Goal: Entertainment & Leisure: Consume media (video, audio)

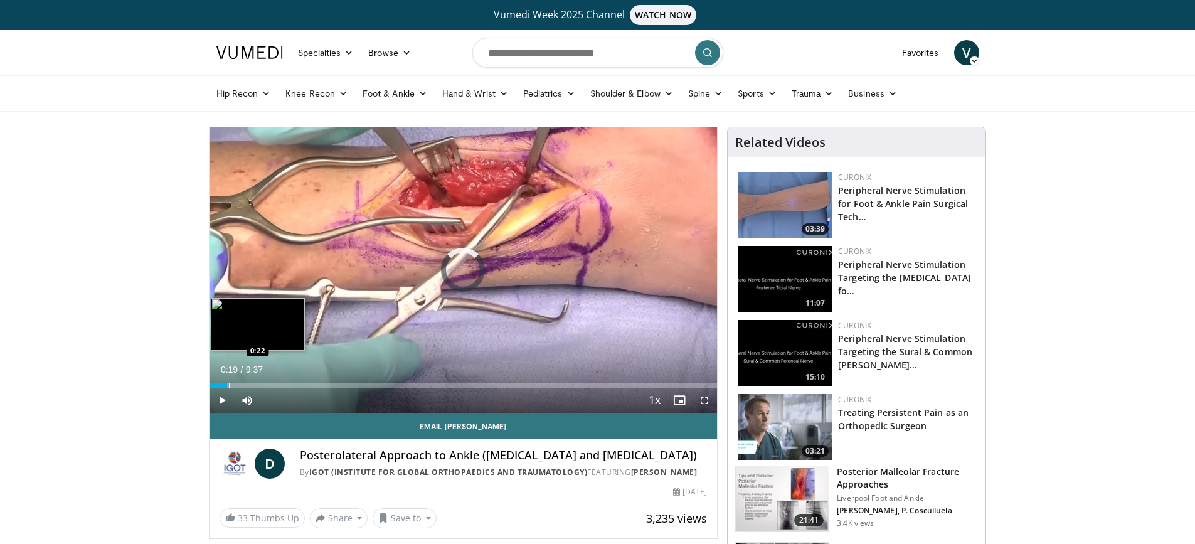
click at [226, 384] on div "Loaded : 6.85% 0:01 0:22" at bounding box center [463, 385] width 508 height 5
click at [246, 384] on div "Progress Bar" at bounding box center [246, 385] width 1 height 5
click at [272, 384] on div "Progress Bar" at bounding box center [272, 385] width 1 height 5
click at [241, 384] on div "Progress Bar" at bounding box center [241, 385] width 1 height 5
click at [262, 385] on div "Progress Bar" at bounding box center [262, 385] width 1 height 5
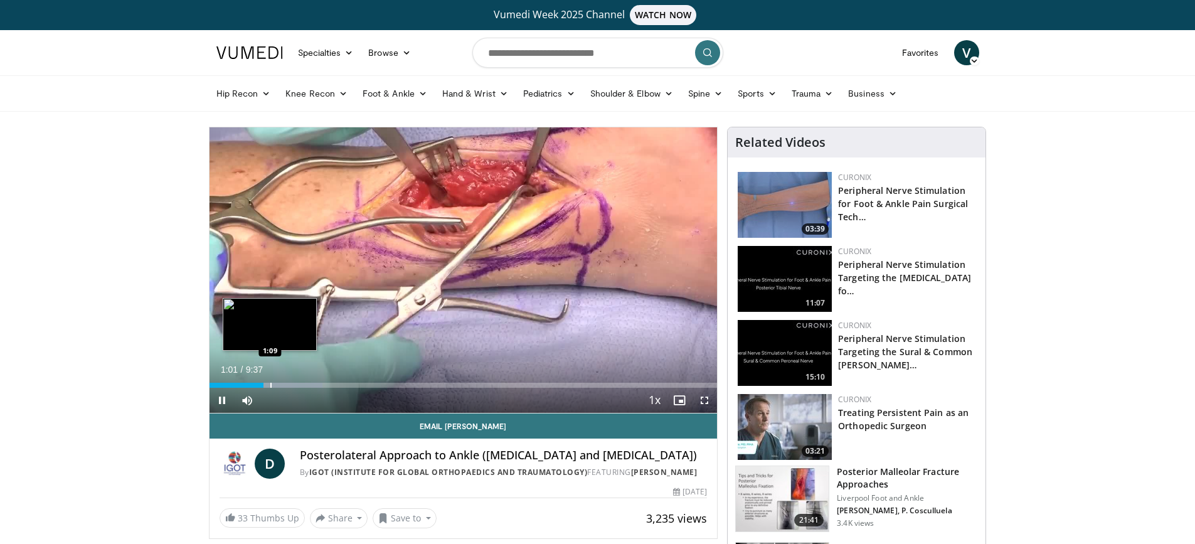
click at [270, 383] on div "Progress Bar" at bounding box center [270, 385] width 1 height 5
click at [281, 387] on div "Loaded : 22.49% 1:10 1:23" at bounding box center [463, 385] width 508 height 5
click at [304, 386] on div "Progress Bar" at bounding box center [304, 385] width 1 height 5
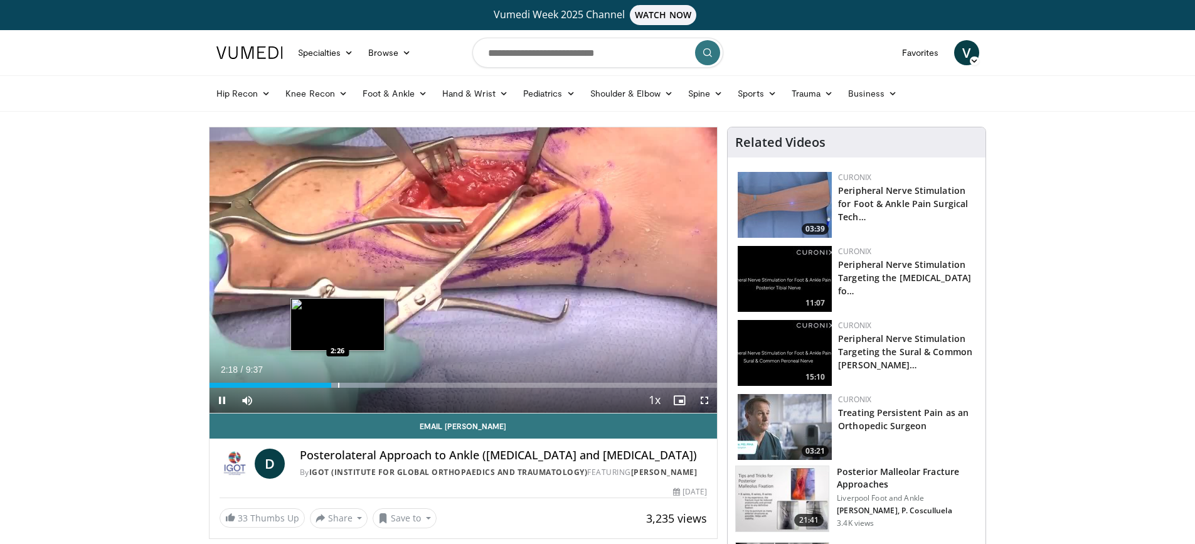
click at [338, 383] on div "Progress Bar" at bounding box center [338, 385] width 1 height 5
click at [348, 383] on div "Progress Bar" at bounding box center [348, 385] width 1 height 5
click at [368, 383] on div "Progress Bar" at bounding box center [368, 385] width 1 height 5
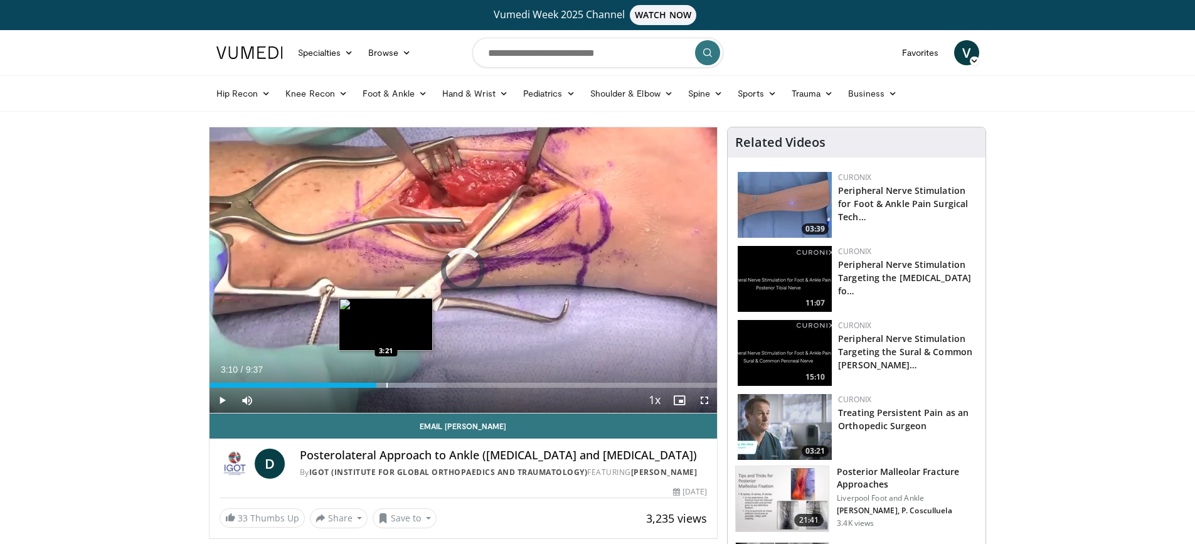
click at [386, 386] on div "Progress Bar" at bounding box center [386, 385] width 1 height 5
click at [403, 385] on div "Progress Bar" at bounding box center [403, 385] width 1 height 5
click at [415, 384] on div "Progress Bar" at bounding box center [415, 385] width 1 height 5
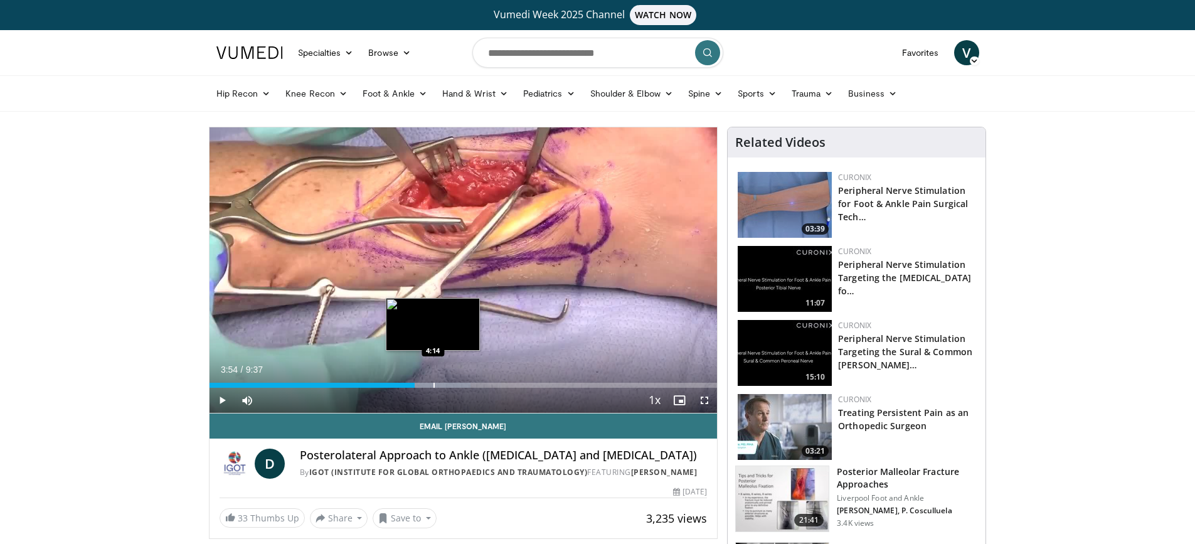
click at [433, 384] on div "Progress Bar" at bounding box center [433, 385] width 1 height 5
click at [455, 387] on div "Progress Bar" at bounding box center [454, 385] width 1 height 5
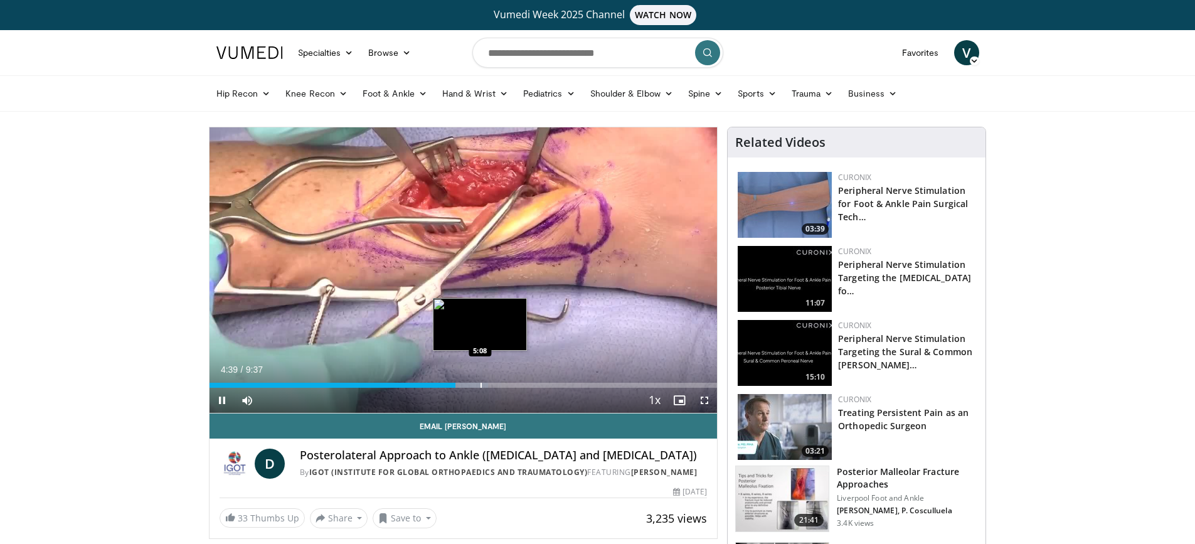
click at [482, 385] on div "Progress Bar" at bounding box center [480, 385] width 1 height 5
click at [520, 385] on div "Progress Bar" at bounding box center [520, 385] width 1 height 5
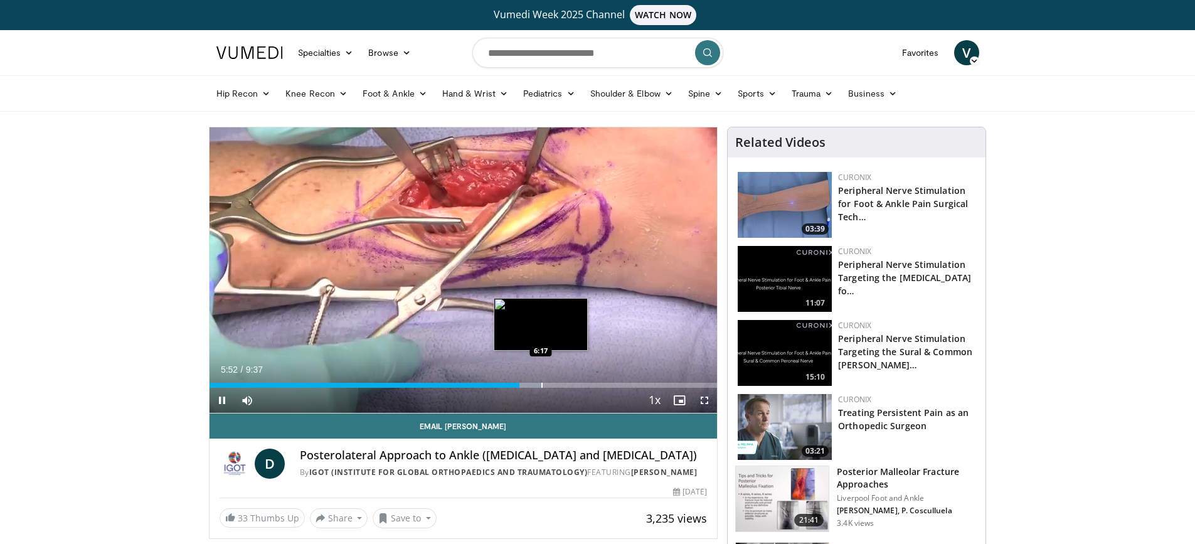
click at [541, 381] on div "Loaded : 65.75% 5:53 6:17" at bounding box center [463, 382] width 508 height 12
click at [573, 383] on div "Progress Bar" at bounding box center [573, 385] width 1 height 5
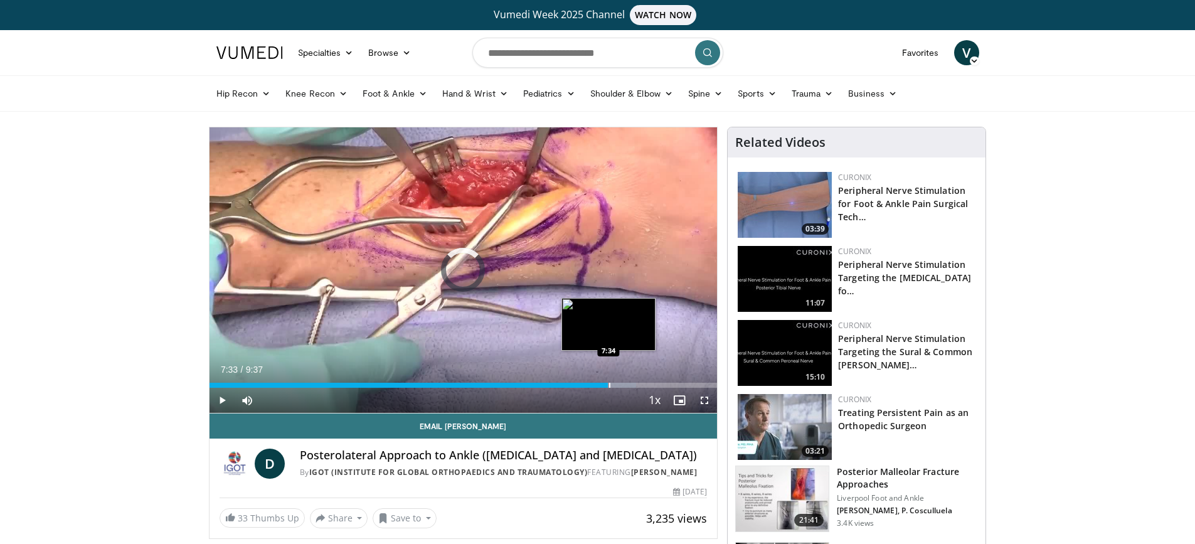
click at [609, 383] on div "Progress Bar" at bounding box center [609, 385] width 1 height 5
click at [634, 381] on div "Loaded : 84.10% 7:34 8:03" at bounding box center [463, 382] width 508 height 12
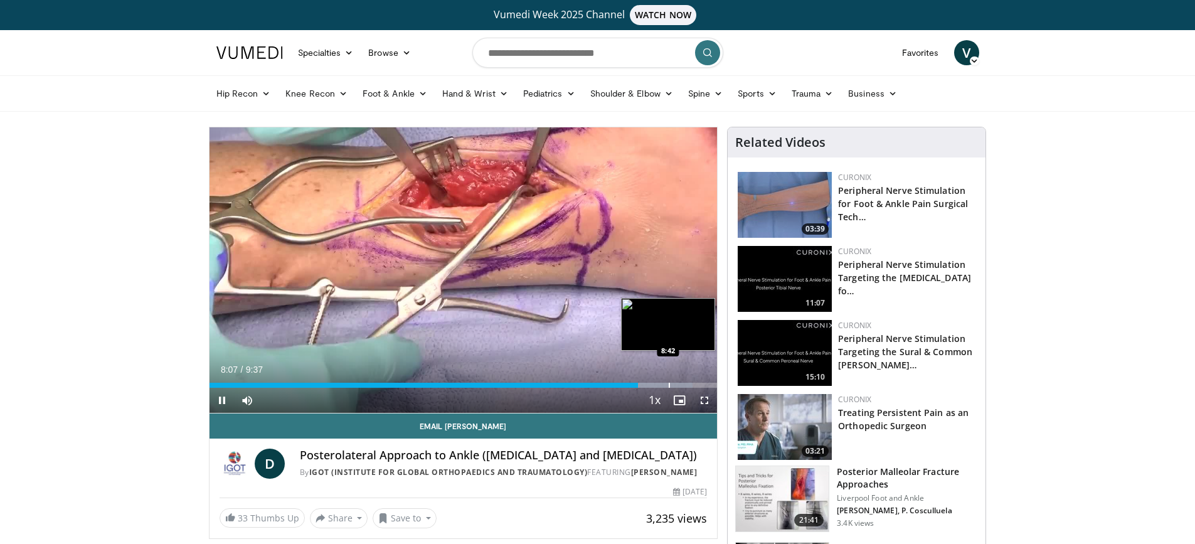
click at [669, 384] on div "Progress Bar" at bounding box center [669, 385] width 1 height 5
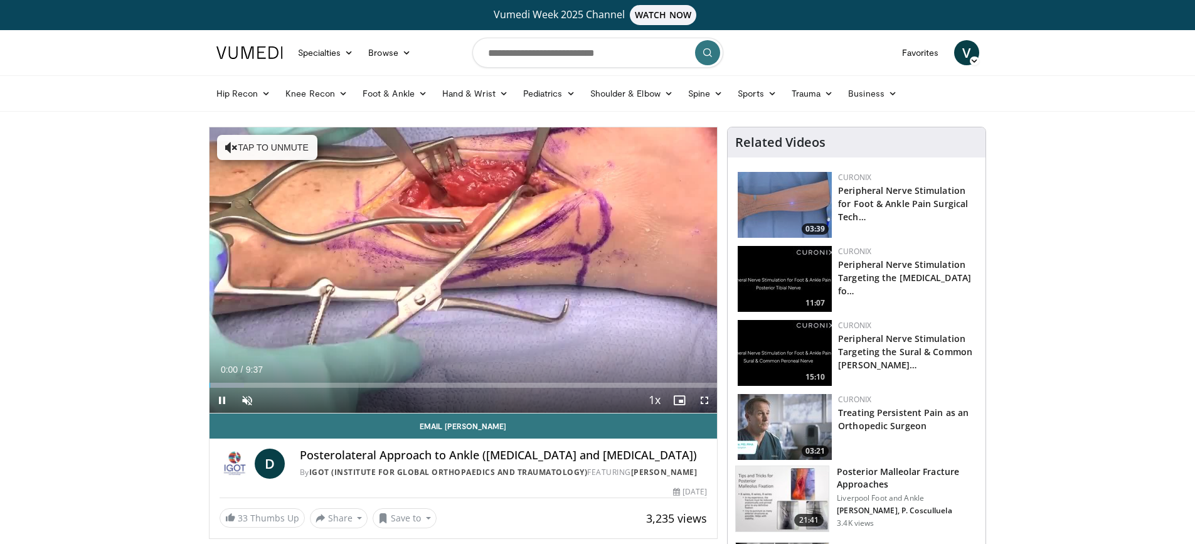
scroll to position [30, 0]
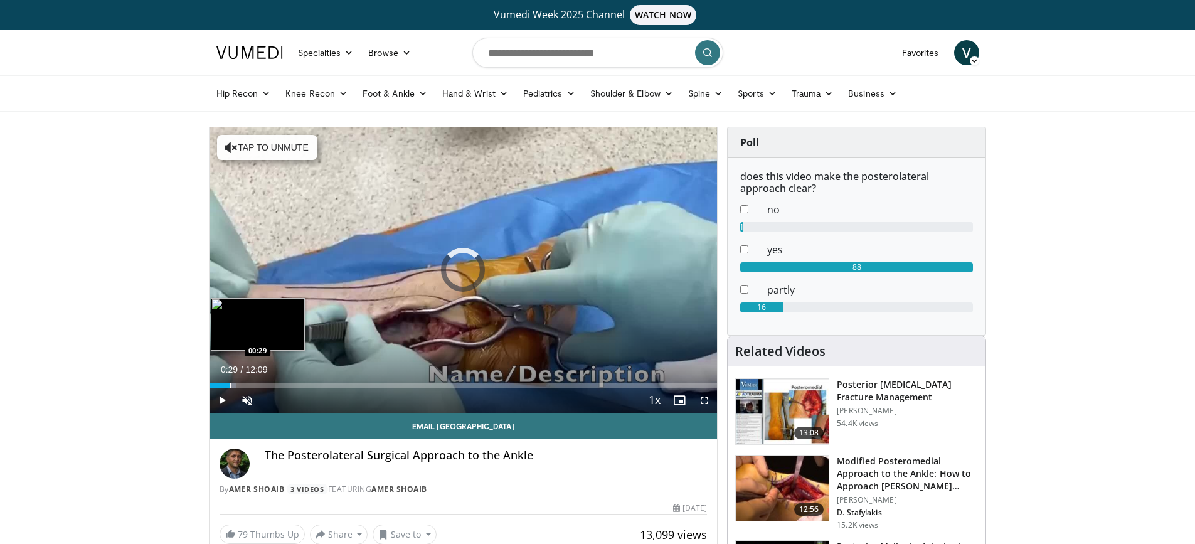
click at [230, 383] on div "Progress Bar" at bounding box center [230, 385] width 1 height 5
click at [252, 379] on div "Loaded : 6.85% 00:30 01:01" at bounding box center [463, 382] width 508 height 12
click at [273, 381] on div "Loaded : 10.97% 01:03 01:31" at bounding box center [463, 382] width 508 height 12
click at [301, 384] on div "Progress Bar" at bounding box center [301, 385] width 1 height 5
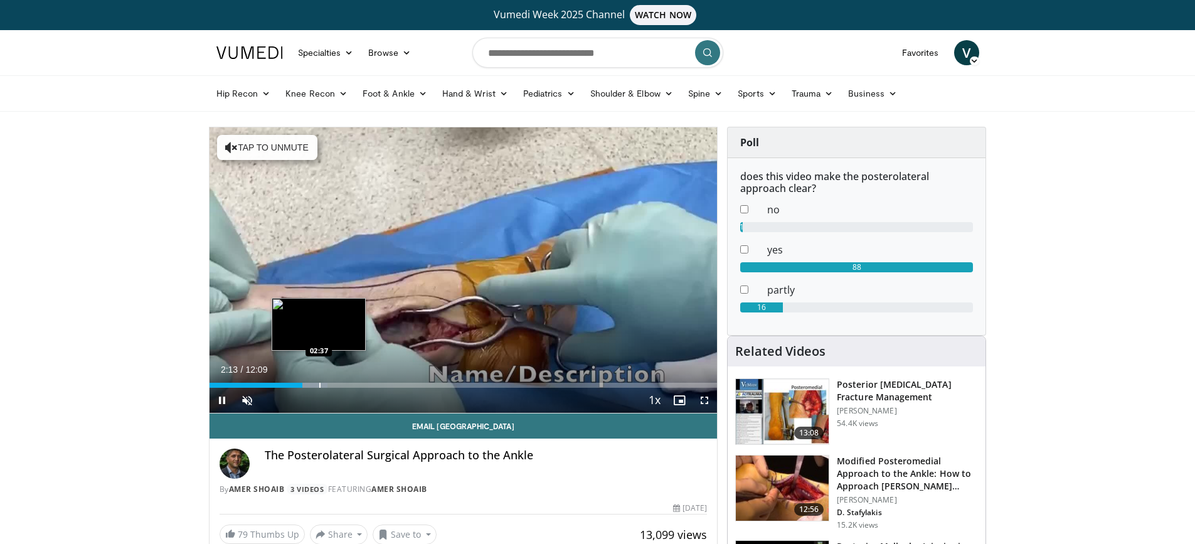
click at [319, 383] on div "Progress Bar" at bounding box center [319, 385] width 1 height 5
click at [336, 383] on div "Progress Bar" at bounding box center [336, 385] width 1 height 5
click at [365, 384] on div "Progress Bar" at bounding box center [365, 385] width 1 height 5
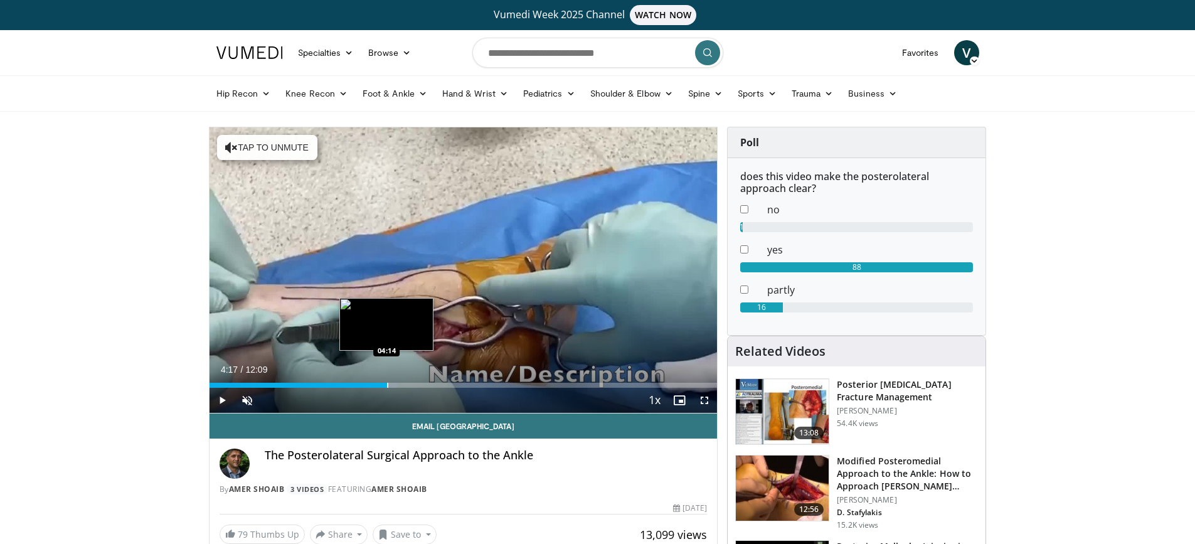
click at [389, 386] on div "Progress Bar" at bounding box center [370, 385] width 53 height 5
click at [408, 380] on div "Loaded : 43.87% 04:19 04:45" at bounding box center [463, 382] width 508 height 12
click at [421, 381] on div "Loaded : 44.87% 04:45 05:02" at bounding box center [463, 382] width 508 height 12
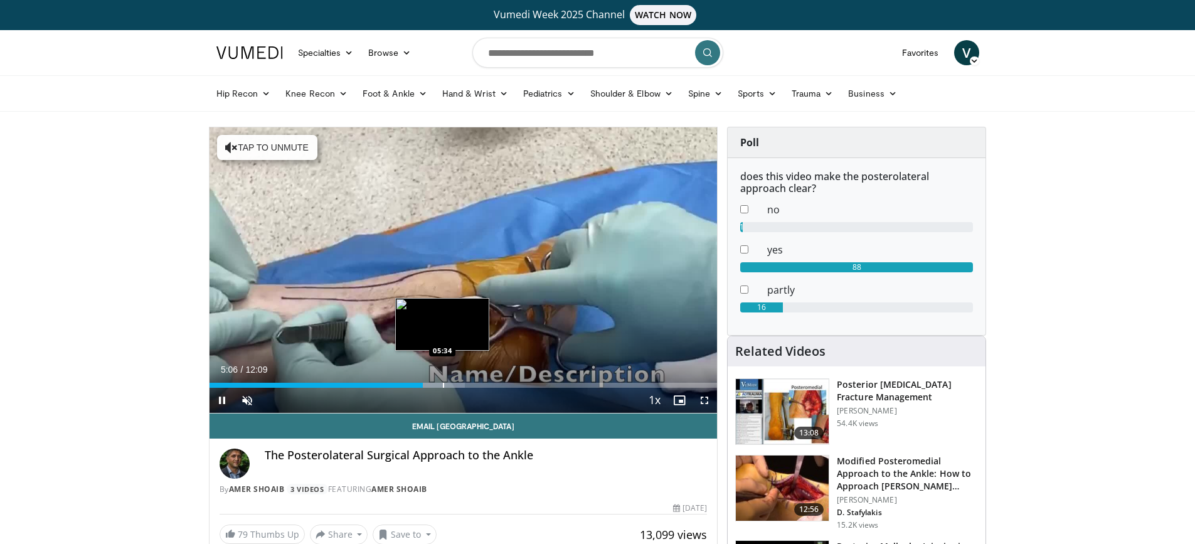
click at [443, 384] on div "Progress Bar" at bounding box center [443, 385] width 1 height 5
click at [454, 384] on div "Progress Bar" at bounding box center [454, 385] width 1 height 5
click at [468, 381] on div "Loaded : 51.67% 06:12 06:12" at bounding box center [463, 382] width 508 height 12
click at [491, 385] on div "Progress Bar" at bounding box center [491, 385] width 1 height 5
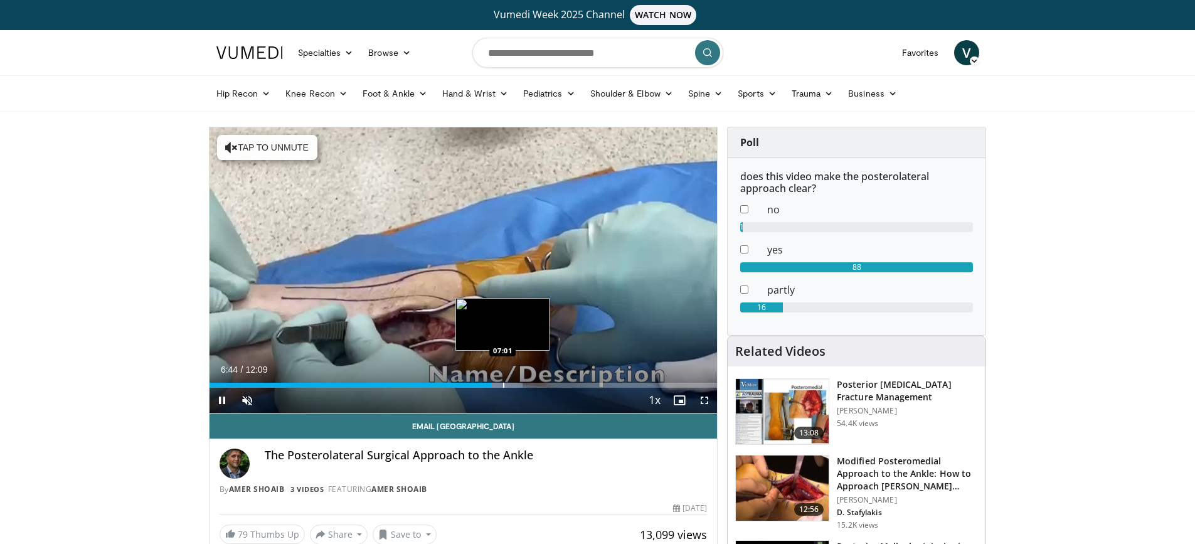
click at [504, 385] on div "Progress Bar" at bounding box center [503, 385] width 1 height 5
click at [544, 389] on div "Current Time 7:13 / Duration 12:09 Pause Skip Backward Skip Forward Unmute Load…" at bounding box center [463, 400] width 508 height 25
